Goal: Transaction & Acquisition: Purchase product/service

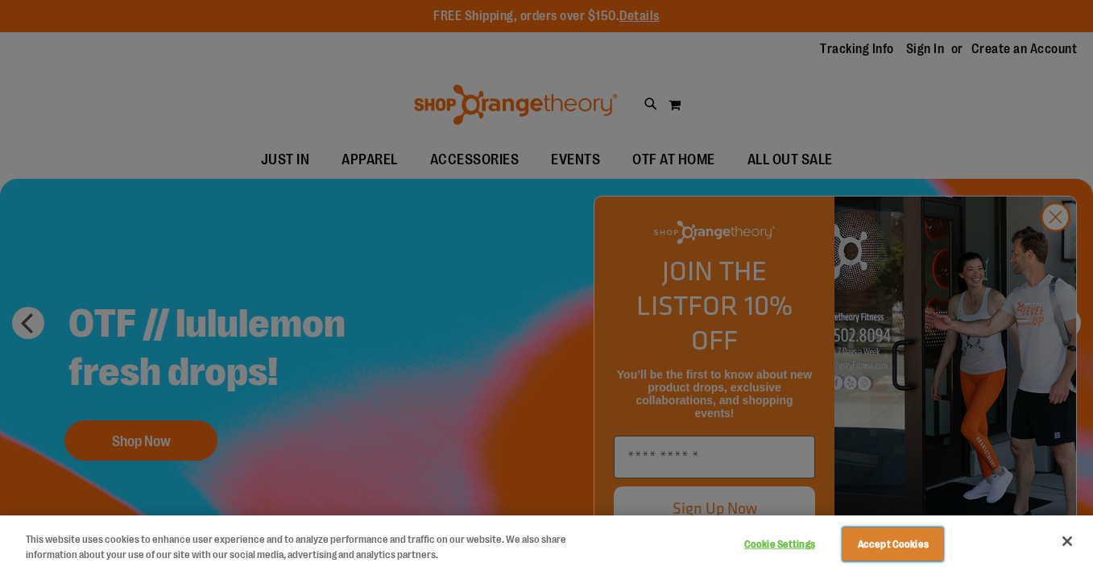
click at [927, 550] on button "Accept Cookies" at bounding box center [893, 545] width 101 height 34
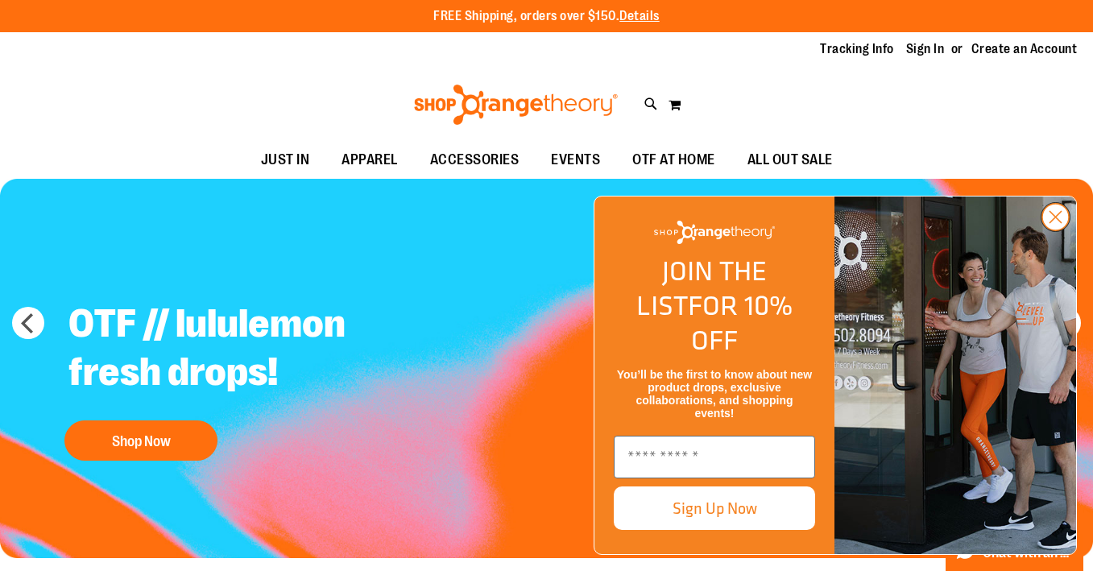
click at [1055, 230] on circle "Close dialog" at bounding box center [1056, 217] width 27 height 27
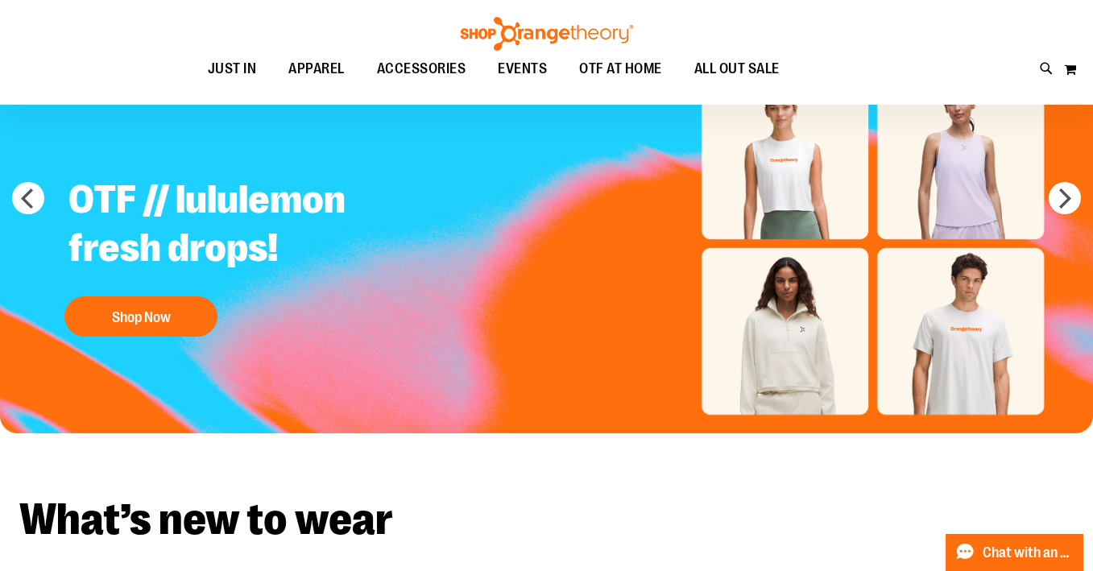
scroll to position [248, 0]
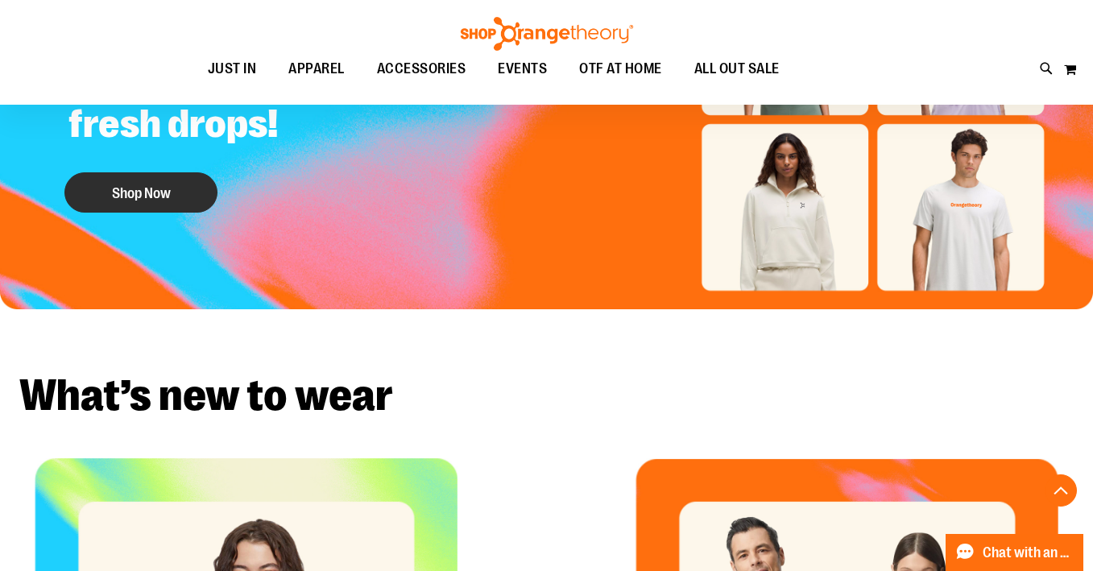
click at [171, 201] on button "Shop Now" at bounding box center [140, 192] width 153 height 40
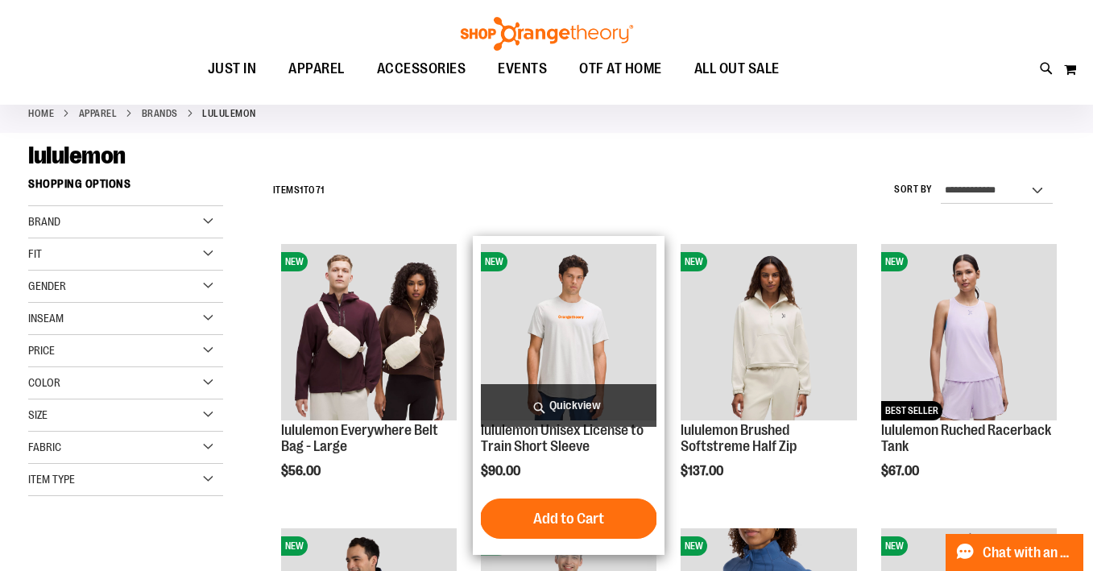
scroll to position [139, 0]
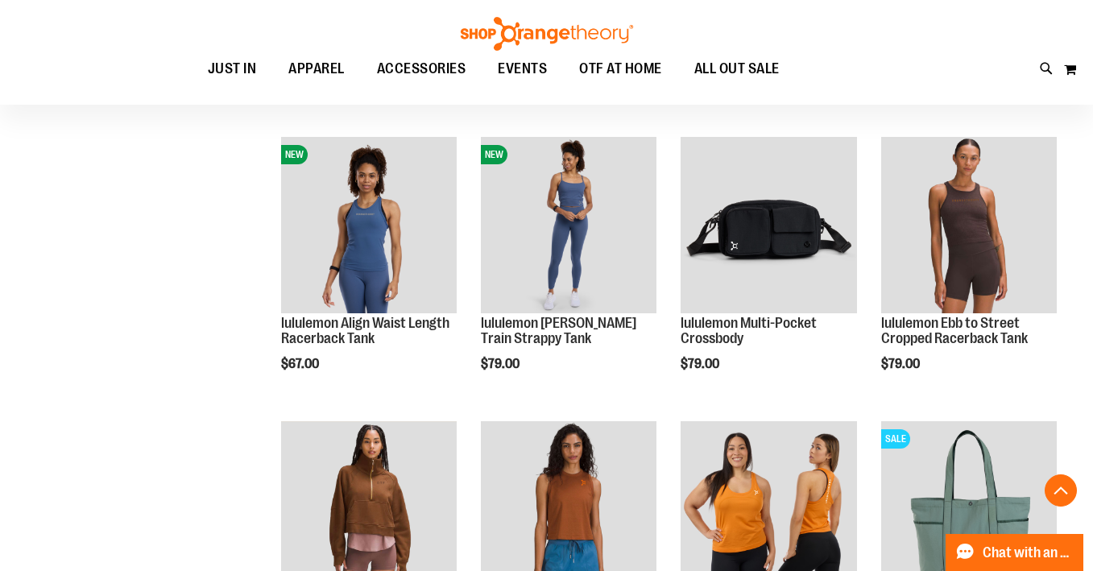
scroll to position [918, 0]
